Goal: Find contact information: Find contact information

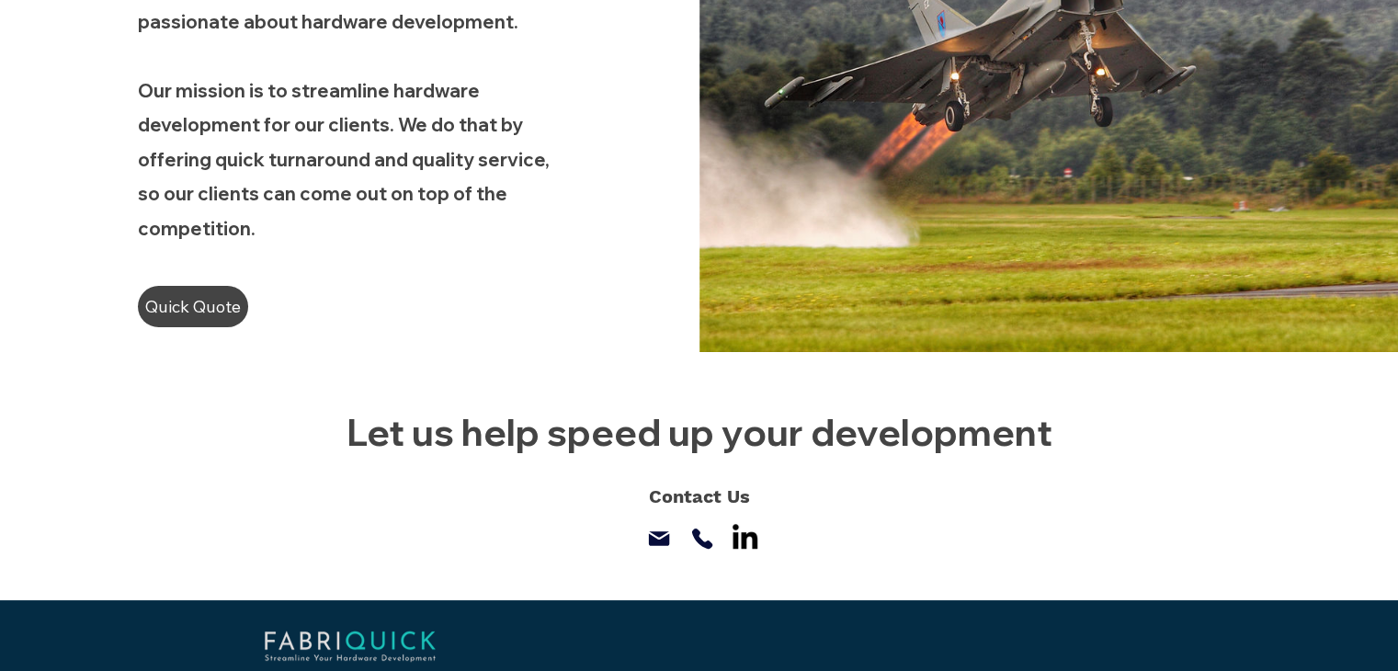
scroll to position [1329, 0]
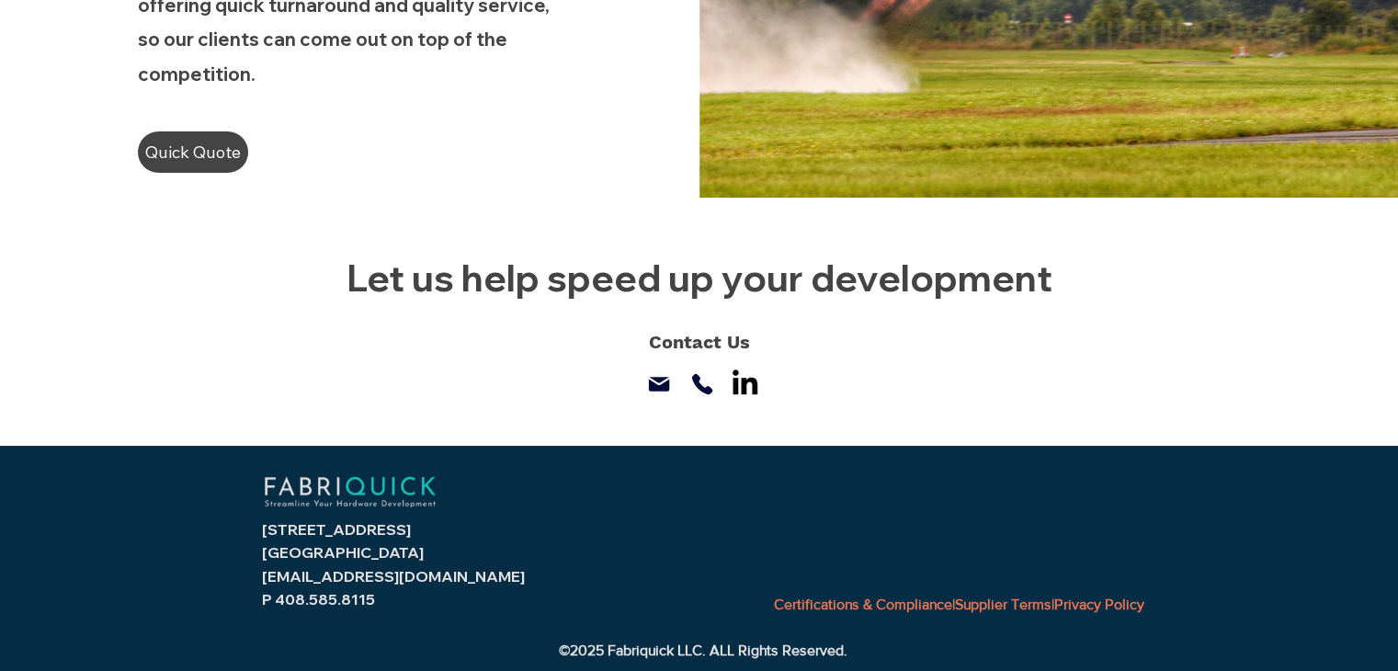
drag, startPoint x: 250, startPoint y: 551, endPoint x: 247, endPoint y: 529, distance: 22.2
click at [253, 545] on div "510 Stone Rd. Benicia, CA 94510 sales@fabriquick.com P 408.585.8115 Certificati…" at bounding box center [699, 558] width 1398 height 227
copy div "510 Stone Rd. Benicia, C"
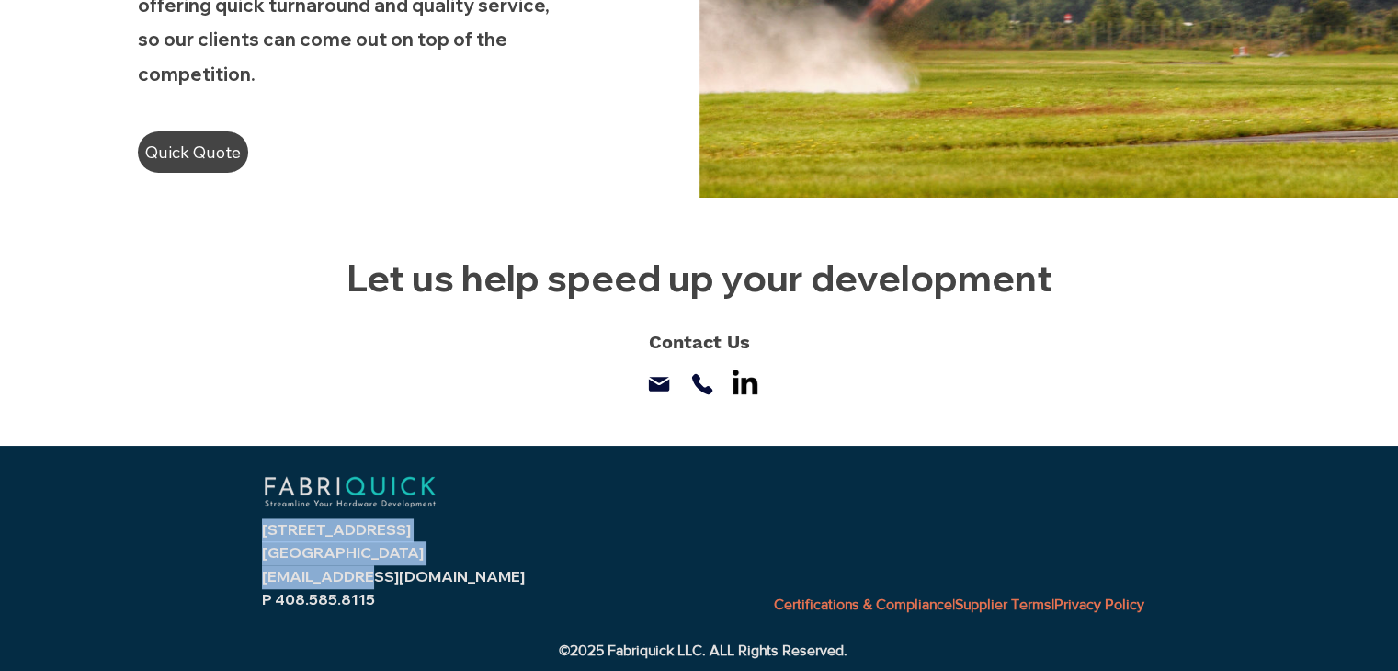
drag, startPoint x: 247, startPoint y: 528, endPoint x: 360, endPoint y: 569, distance: 120.0
click at [360, 569] on div "510 Stone Rd. Benicia, CA 94510 sales@fabriquick.com P 408.585.8115 Certificati…" at bounding box center [699, 558] width 1398 height 227
click at [392, 579] on link "[EMAIL_ADDRESS][DOMAIN_NAME]" at bounding box center [393, 576] width 263 height 18
click at [402, 561] on p "[GEOGRAPHIC_DATA]" at bounding box center [415, 553] width 307 height 24
copy div "Stone Rd. Benicia, CA 94510"
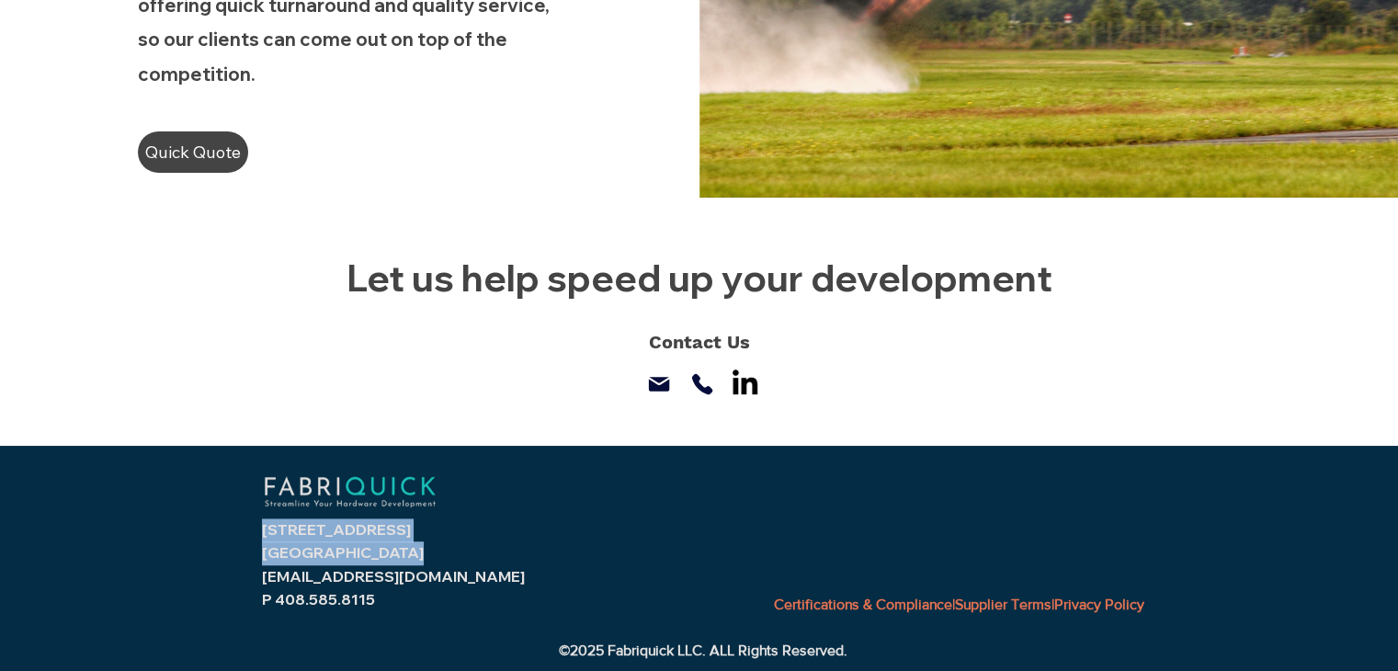
copy div "510 Stone Rd. Benicia, CA 94510"
drag, startPoint x: 397, startPoint y: 550, endPoint x: 256, endPoint y: 527, distance: 142.5
click at [256, 527] on div "510 Stone Rd. Benicia, CA 94510 sales@fabriquick.com P 408.585.8115 Certificati…" at bounding box center [699, 558] width 1398 height 227
copy span ".585.8115"
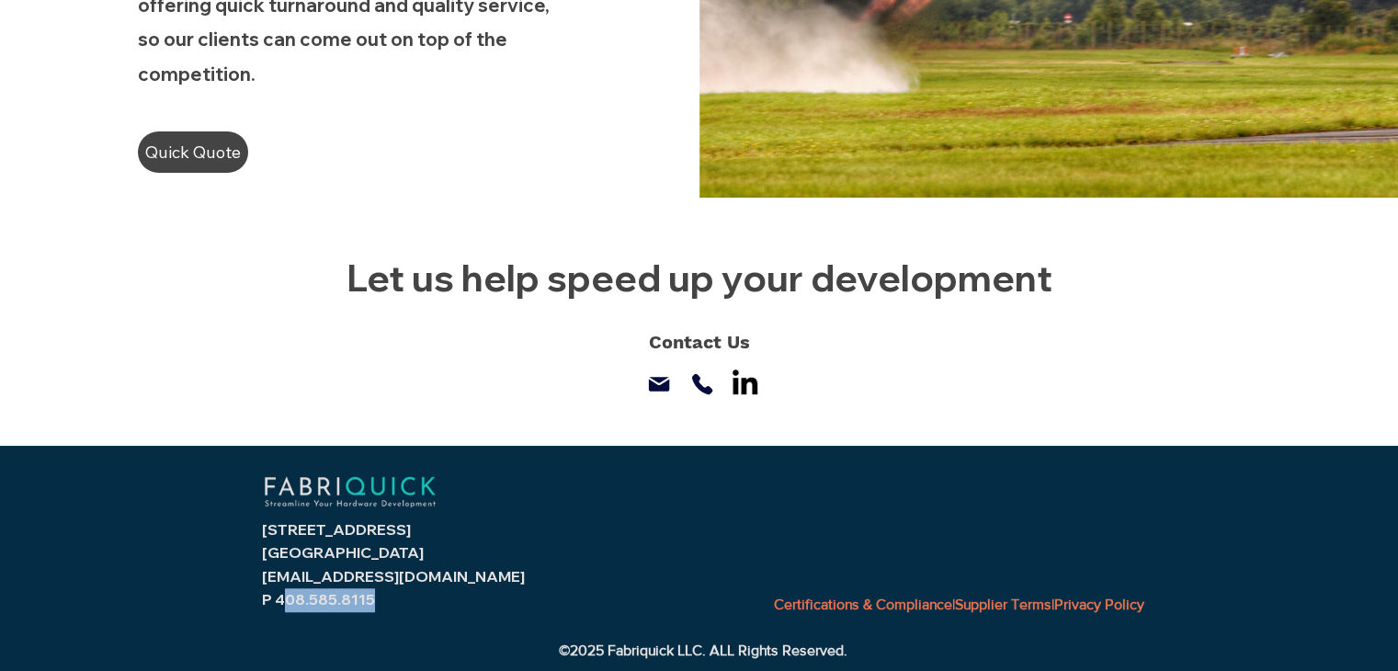
copy span "08.585.8115"
copy span "408.585.8115"
drag, startPoint x: 370, startPoint y: 601, endPoint x: 276, endPoint y: 589, distance: 95.4
click at [276, 589] on p "P 408.585.8115" at bounding box center [415, 600] width 307 height 24
copy span "Fabriquick LLC. A"
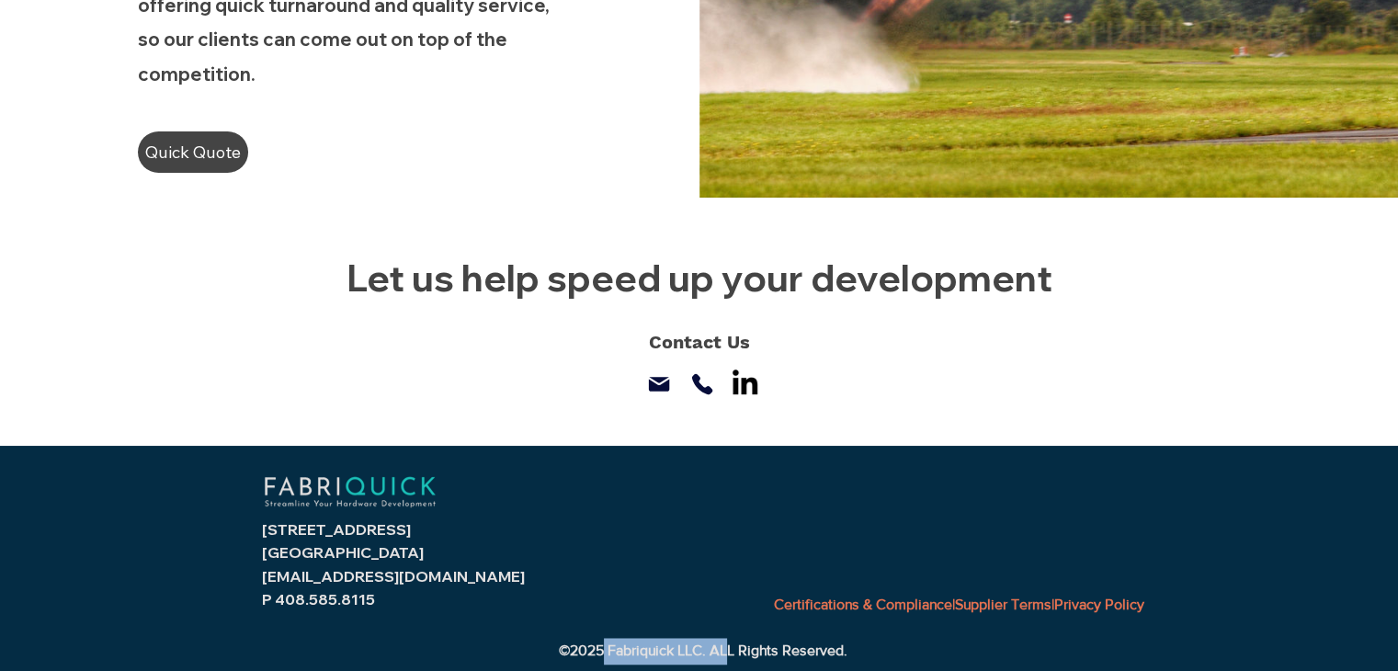
copy span "Fabriquick LLC. AL"
copy span "Fabriquick LLC."
drag, startPoint x: 606, startPoint y: 648, endPoint x: 707, endPoint y: 640, distance: 100.4
click at [707, 642] on span "©2025 Fabriquick LLC. ALL Rights Reserved." at bounding box center [703, 650] width 289 height 16
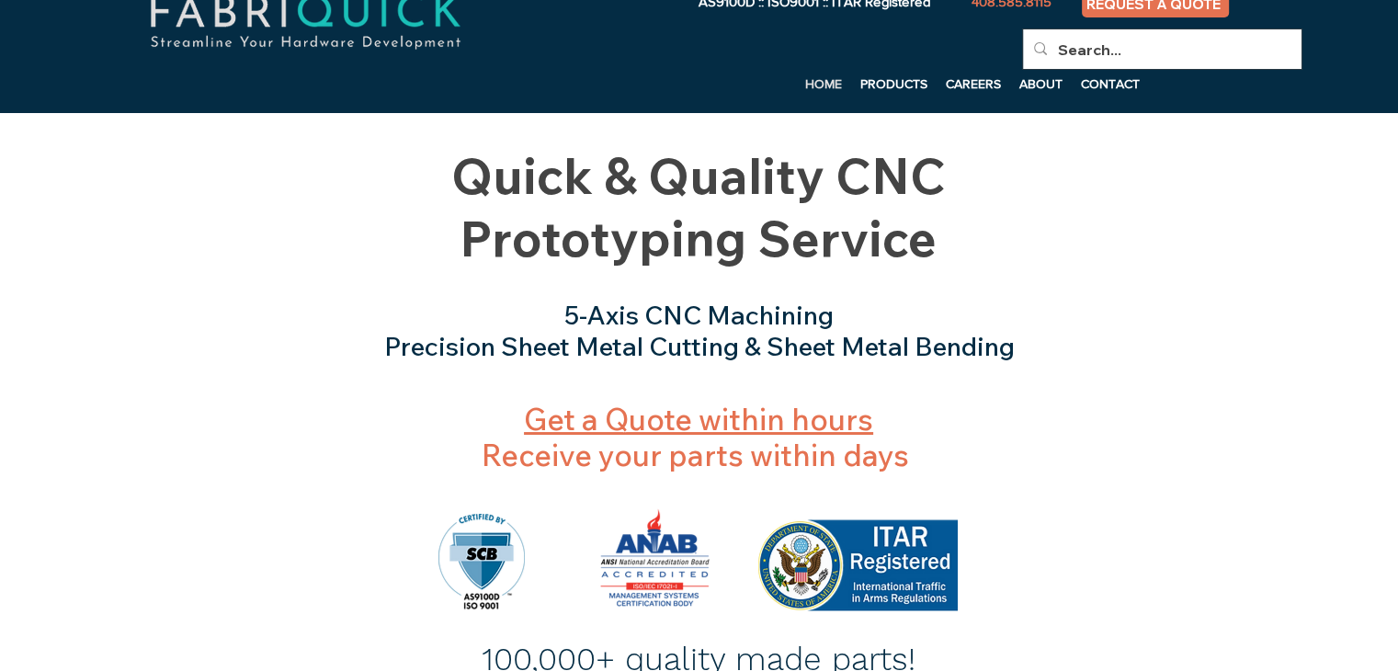
scroll to position [0, 0]
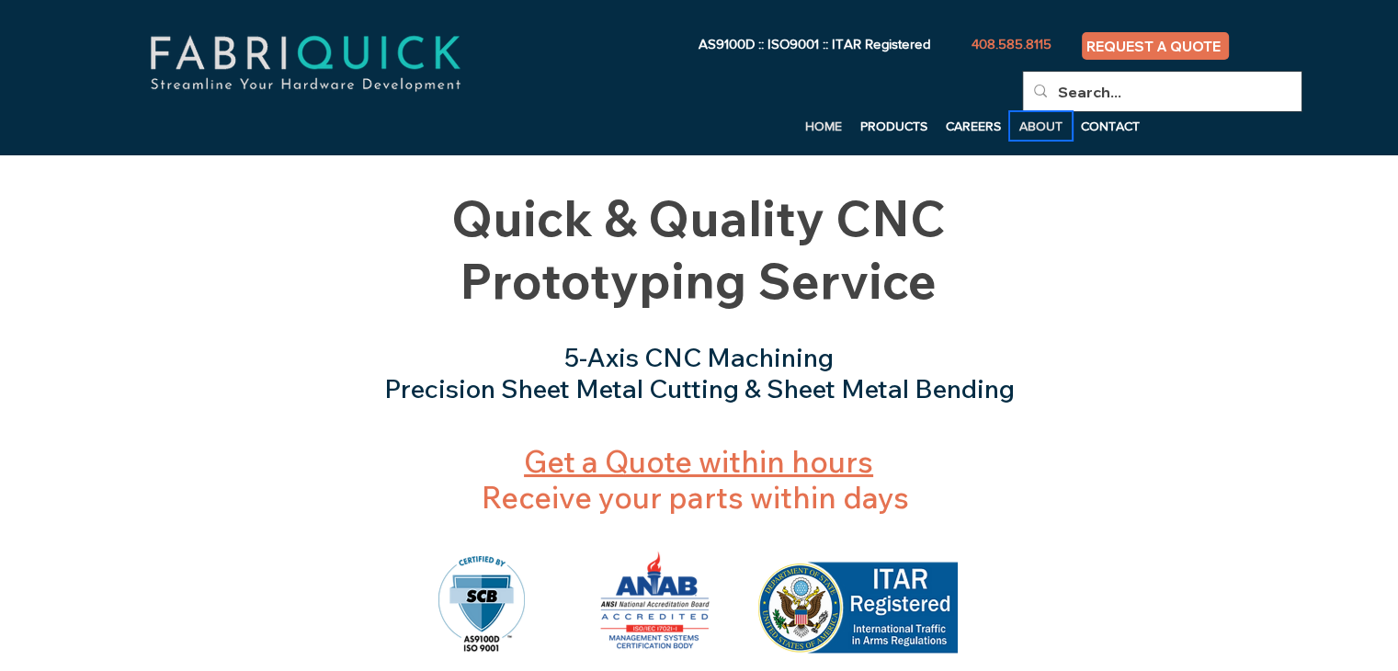
click at [1029, 131] on p "ABOUT" at bounding box center [1041, 126] width 62 height 28
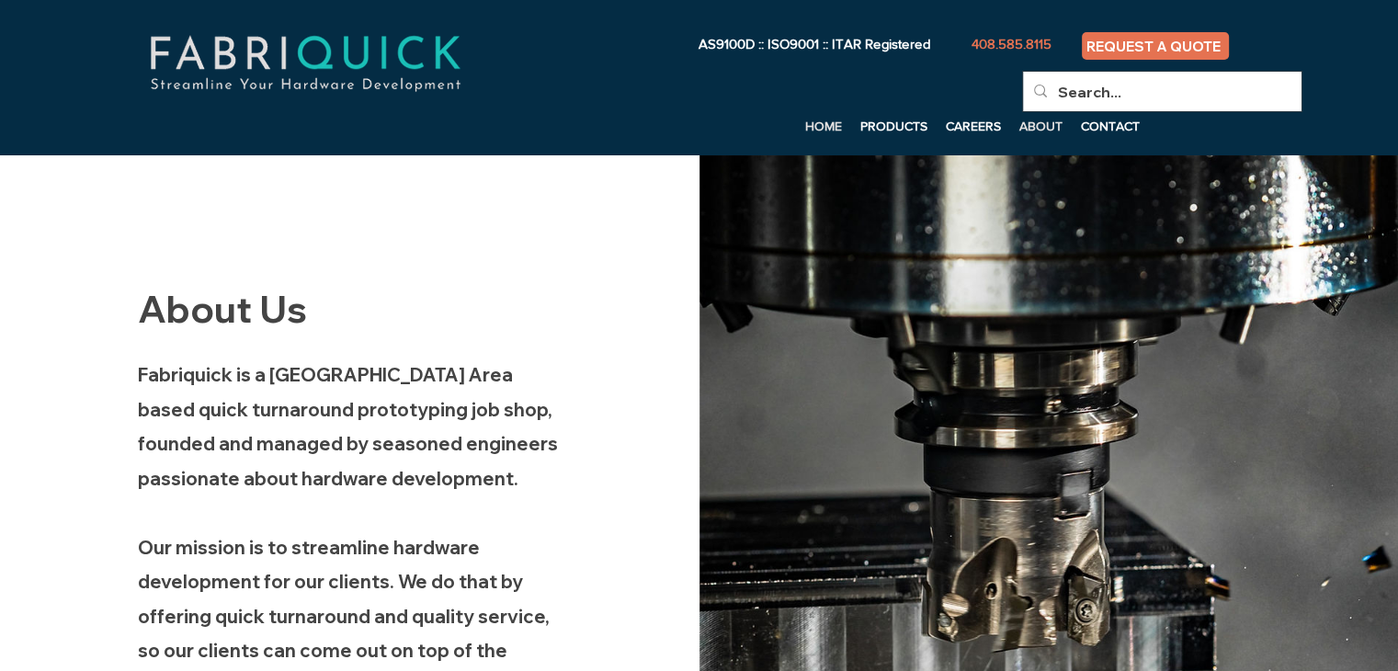
click at [811, 123] on p "HOME" at bounding box center [823, 126] width 55 height 28
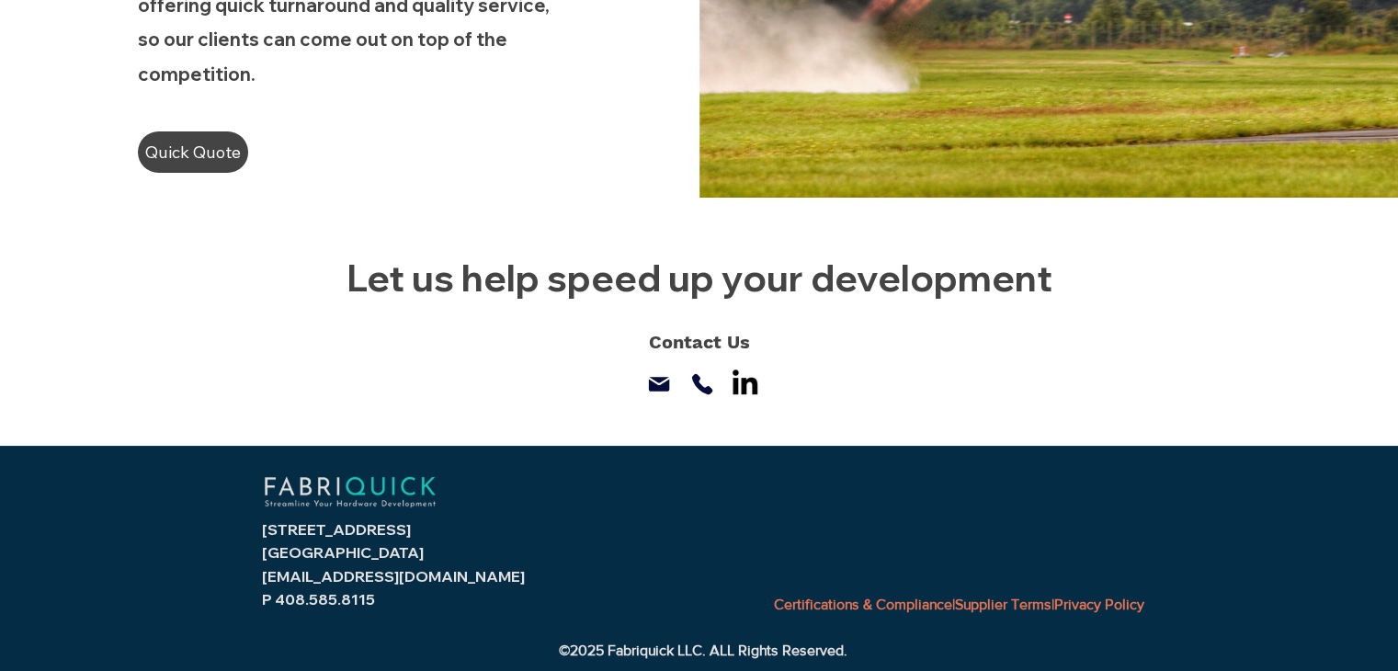
click at [753, 391] on img "LinkedIn" at bounding box center [745, 382] width 36 height 36
copy span "Fabriquick LL"
copy span "Fabriquick LLC. AL"
copy span "Fabriquick LLC. ALL"
copy span "Fabriquick LLC. A"
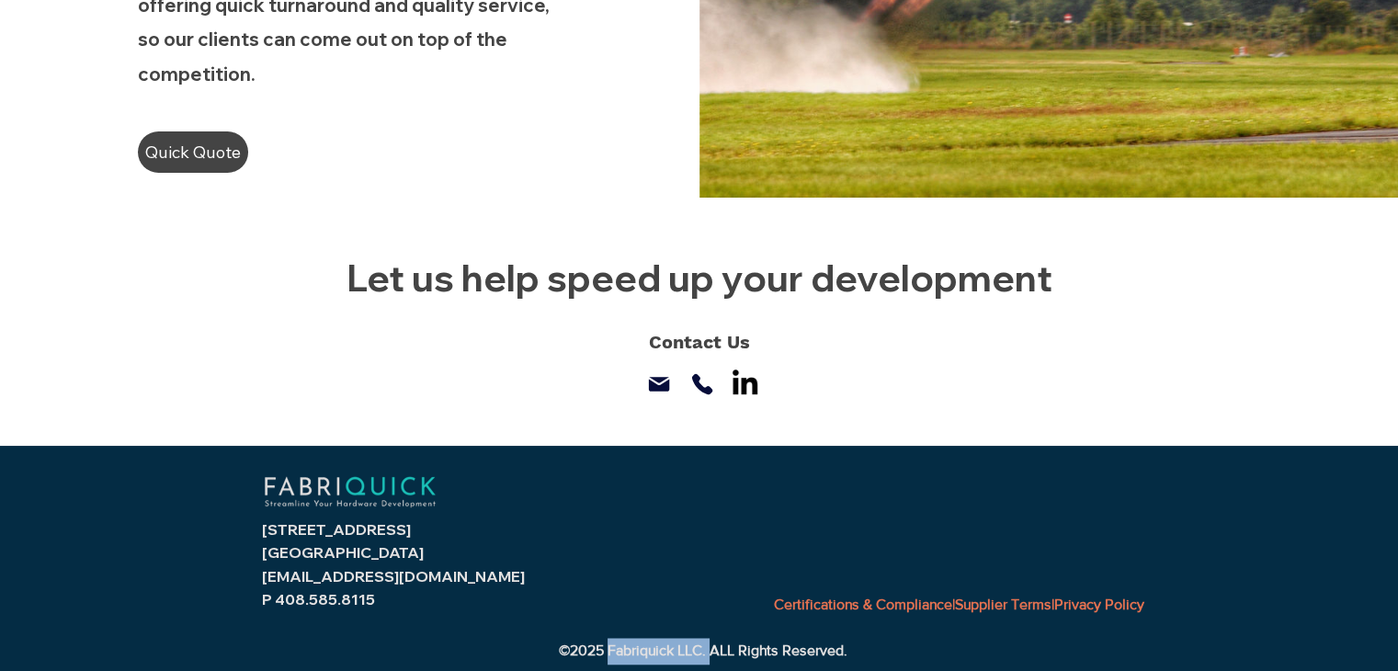
copy span "Fabriquick LLC."
drag, startPoint x: 606, startPoint y: 650, endPoint x: 710, endPoint y: 643, distance: 104.0
click at [710, 643] on span "©2025 Fabriquick LLC. ALL Rights Reserved." at bounding box center [703, 650] width 289 height 16
copy span "8.585.8115"
copy span "08.585.8115"
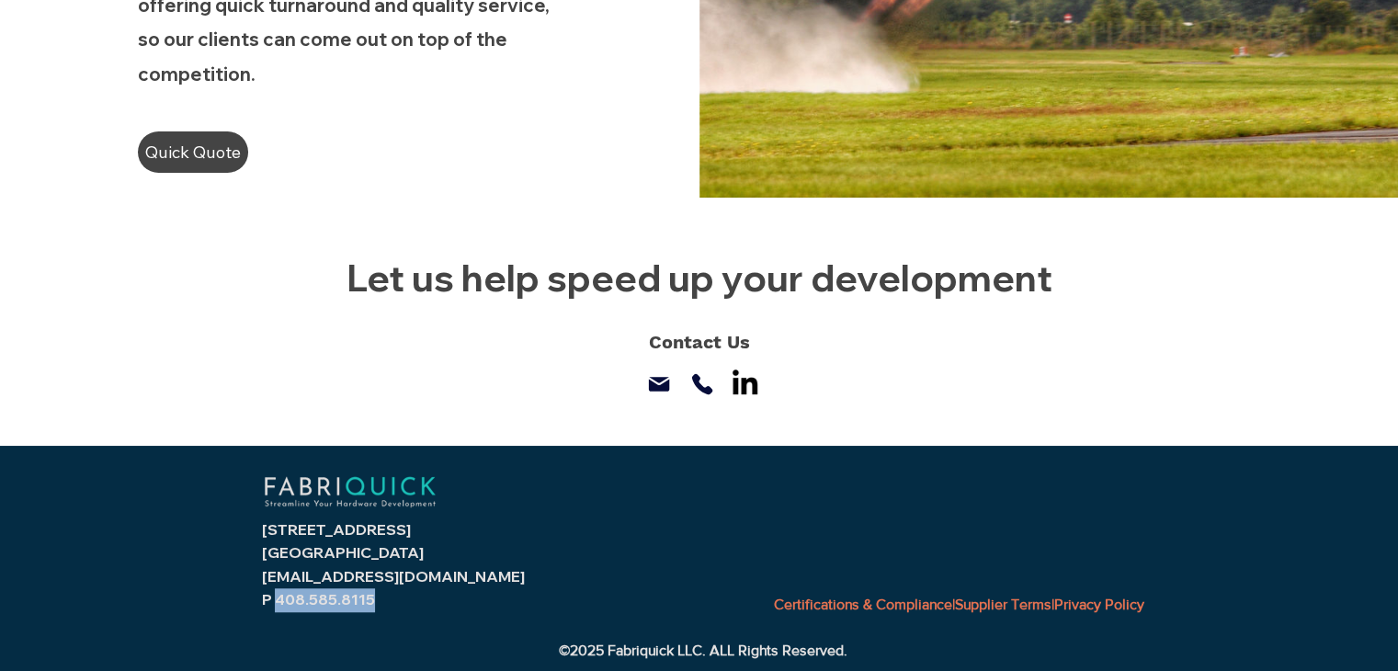
copy span "408.585.8115"
drag, startPoint x: 399, startPoint y: 595, endPoint x: 272, endPoint y: 595, distance: 126.8
click at [272, 596] on p "P 408.585.8115" at bounding box center [415, 600] width 307 height 24
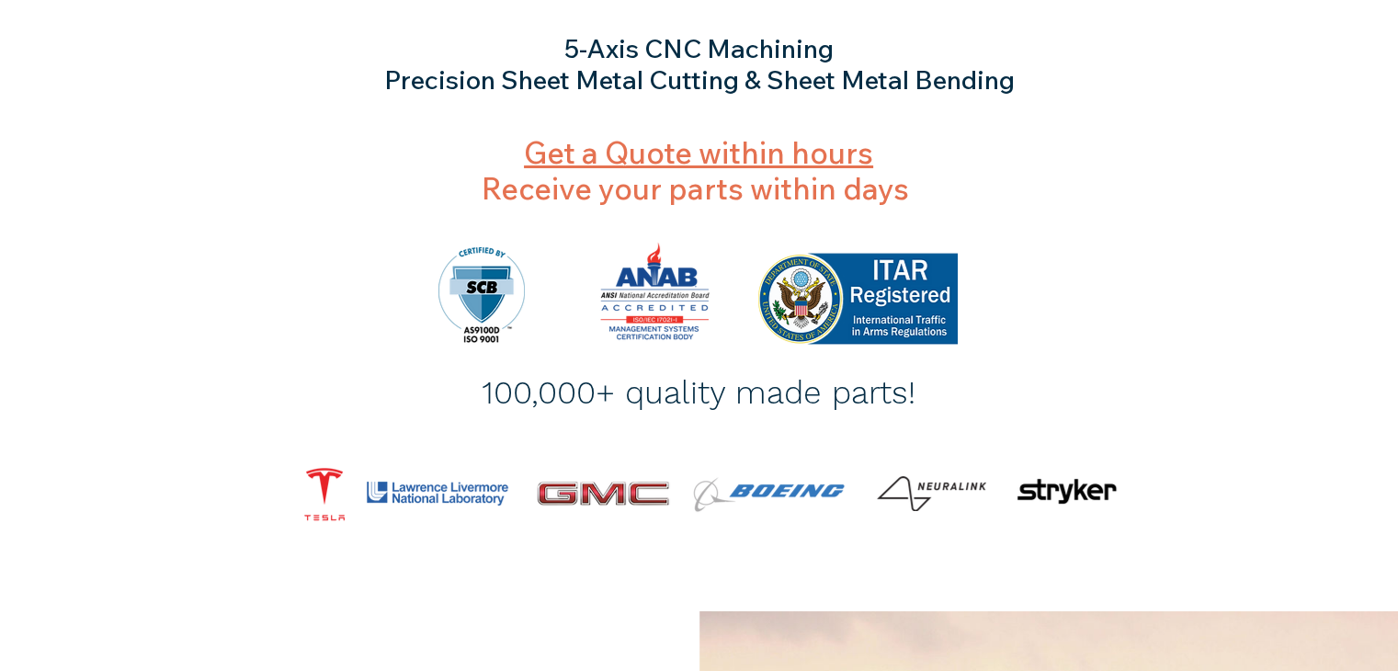
scroll to position [276, 0]
